Goal: Obtain resource: Download file/media

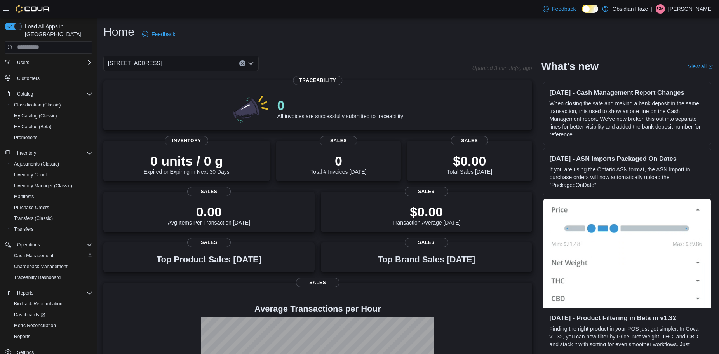
scroll to position [25, 0]
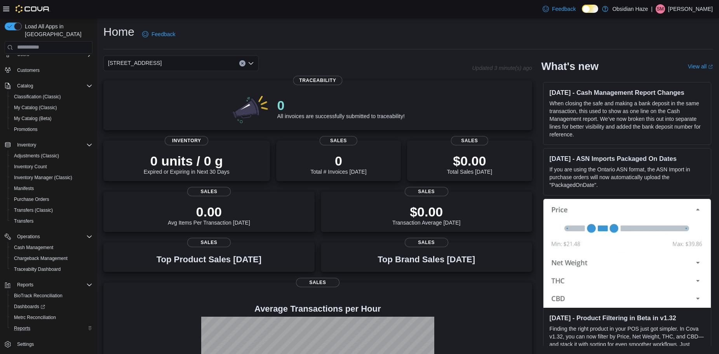
click at [89, 326] on icon "Complex example" at bounding box center [90, 328] width 3 height 4
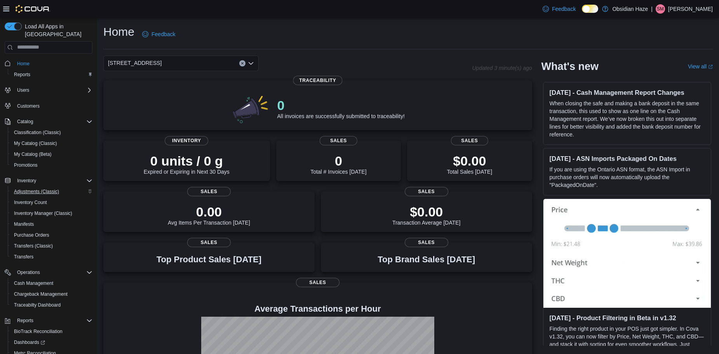
scroll to position [0, 0]
click at [26, 72] on span "Reports" at bounding box center [22, 75] width 16 height 6
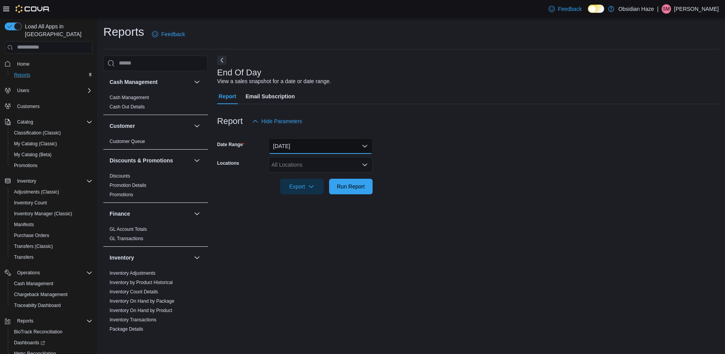
click at [330, 144] on button "[DATE]" at bounding box center [321, 146] width 104 height 16
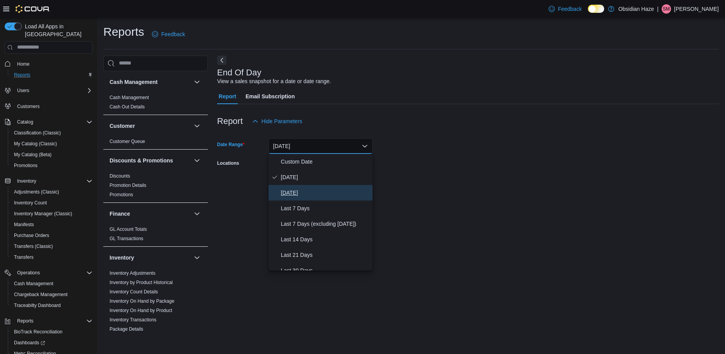
click at [302, 186] on button "[DATE]" at bounding box center [321, 193] width 104 height 16
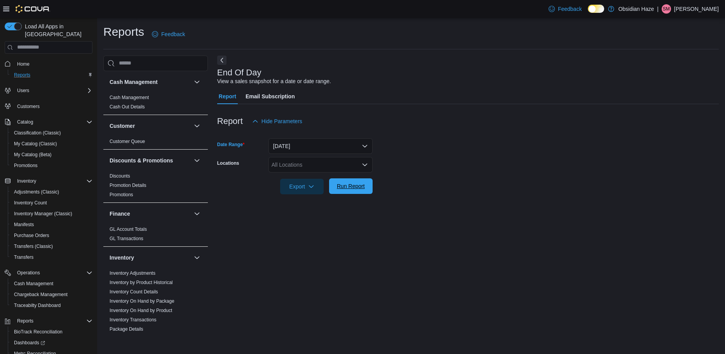
click at [360, 184] on span "Run Report" at bounding box center [351, 186] width 28 height 8
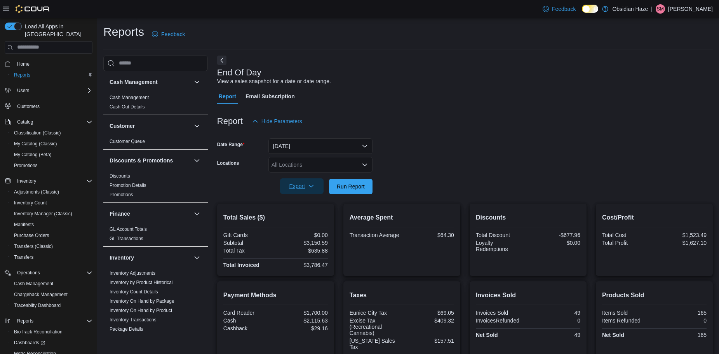
click at [317, 185] on span "Export" at bounding box center [302, 186] width 34 height 16
click at [307, 214] on button "Export to Pdf" at bounding box center [303, 218] width 44 height 16
